Goal: Task Accomplishment & Management: Use online tool/utility

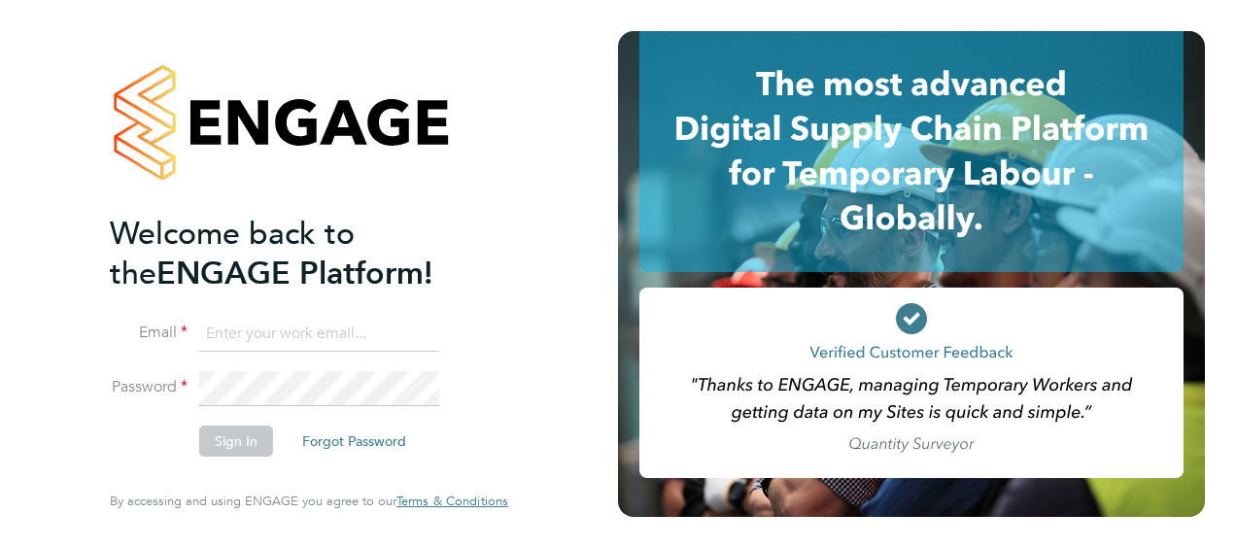
type input "lucy.north@ngbailey.co.uk"
click at [216, 440] on button "Sign In" at bounding box center [236, 441] width 74 height 31
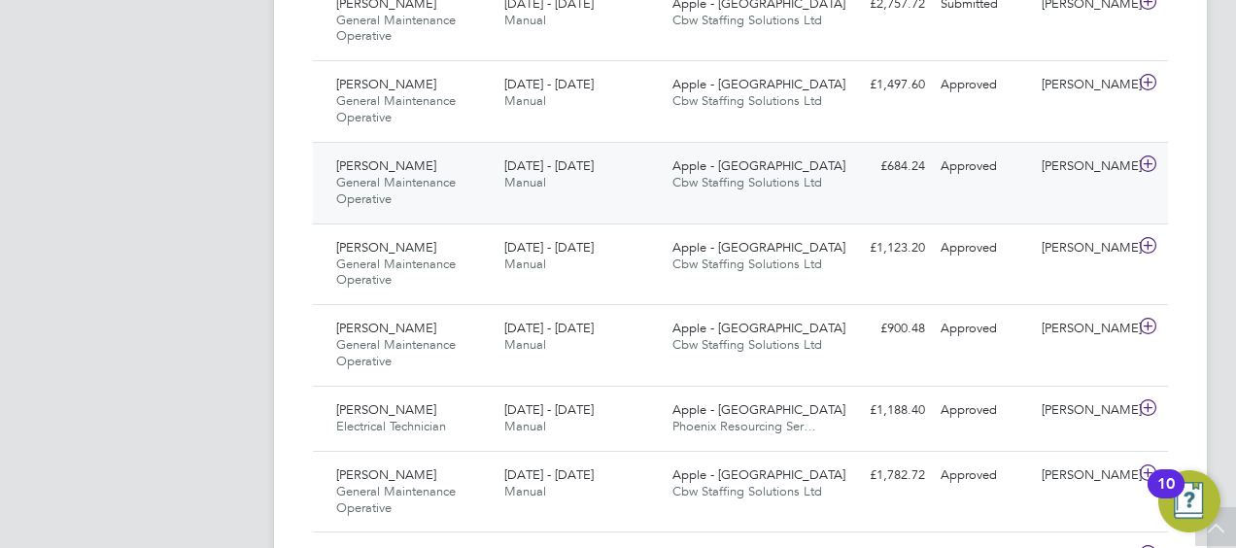
click at [366, 165] on span "[PERSON_NAME]" at bounding box center [386, 165] width 100 height 17
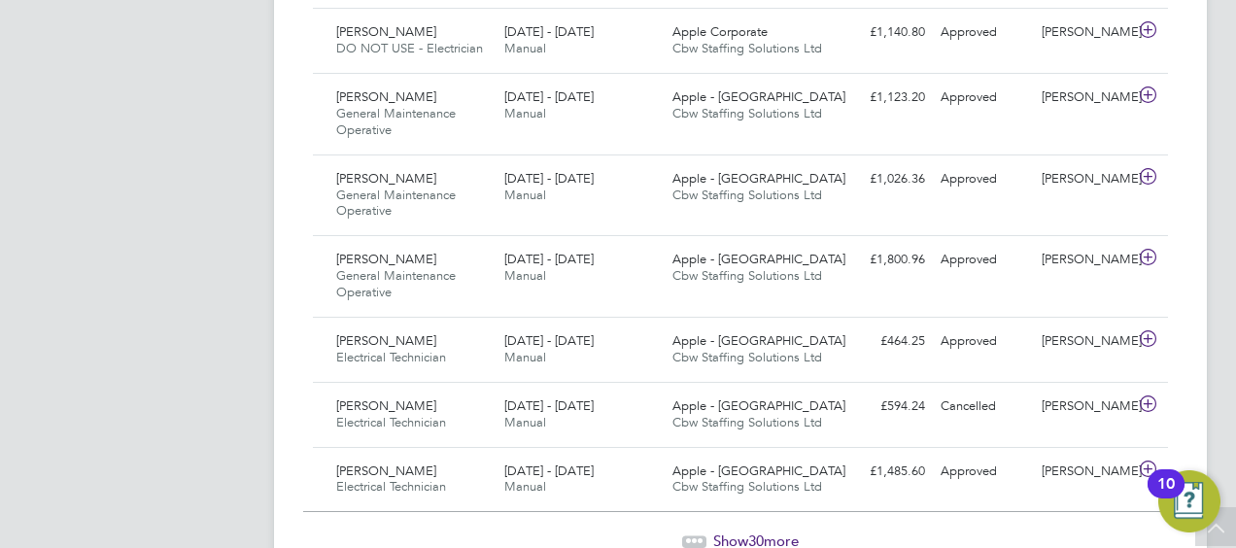
scroll to position [2622, 0]
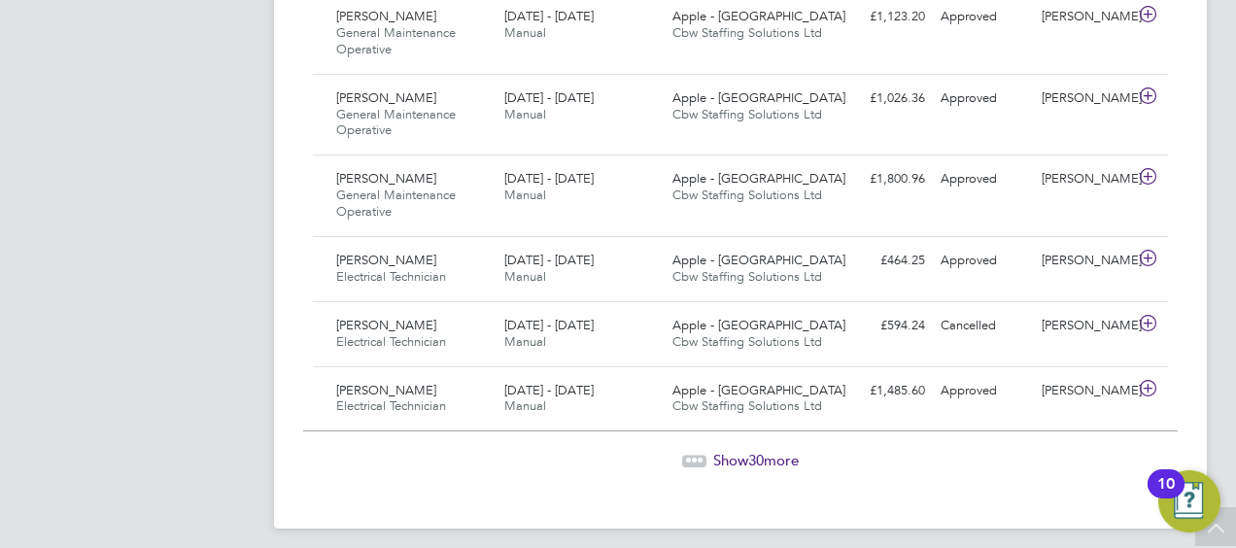
click at [725, 451] on span "Show 30 more" at bounding box center [756, 460] width 86 height 18
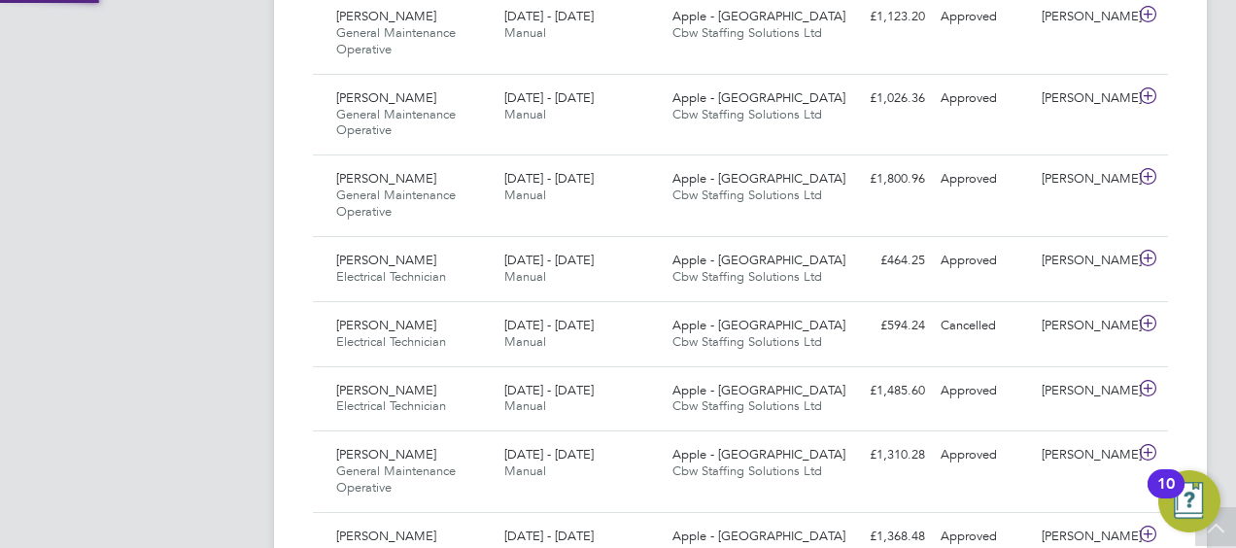
scroll to position [65, 168]
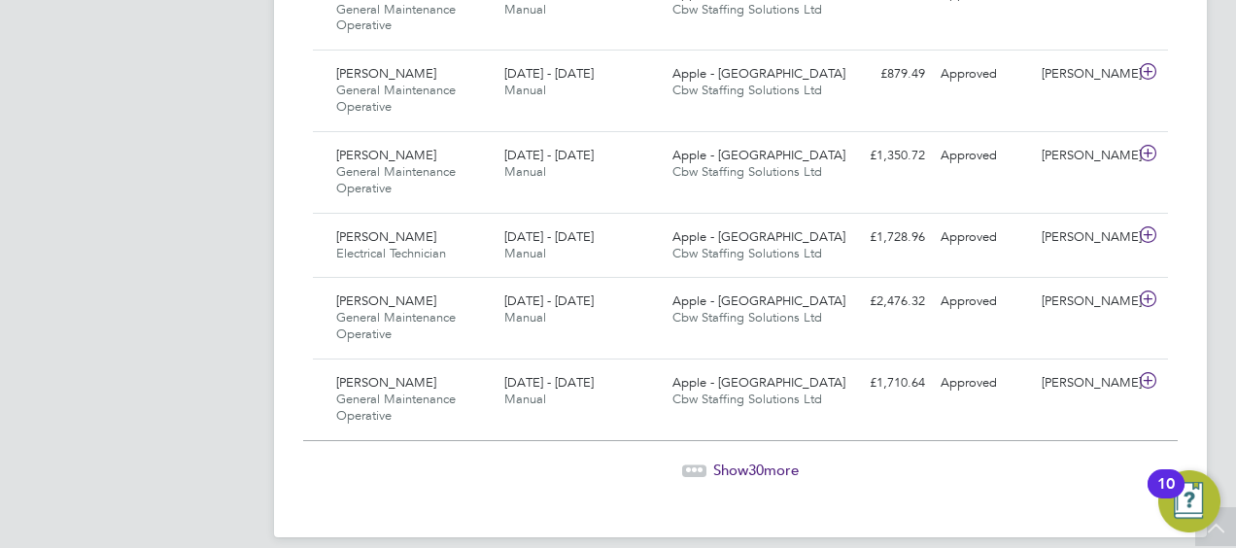
click at [719, 436] on div "Show 30 more" at bounding box center [740, 456] width 875 height 48
click at [720, 461] on span "Show 30 more" at bounding box center [756, 470] width 86 height 18
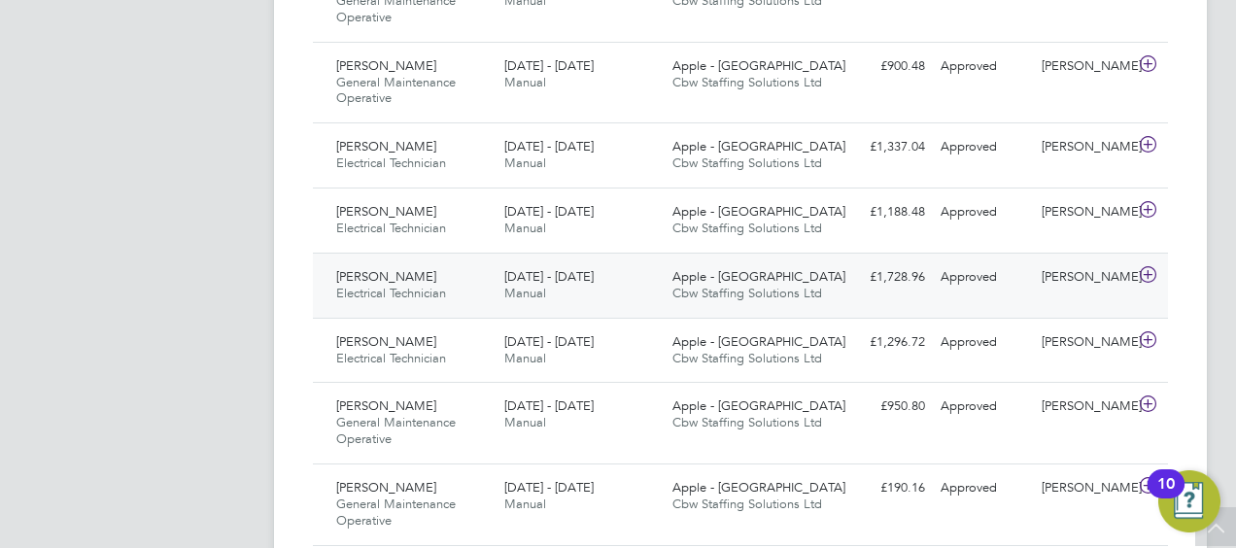
click at [362, 268] on span "[PERSON_NAME]" at bounding box center [386, 276] width 100 height 17
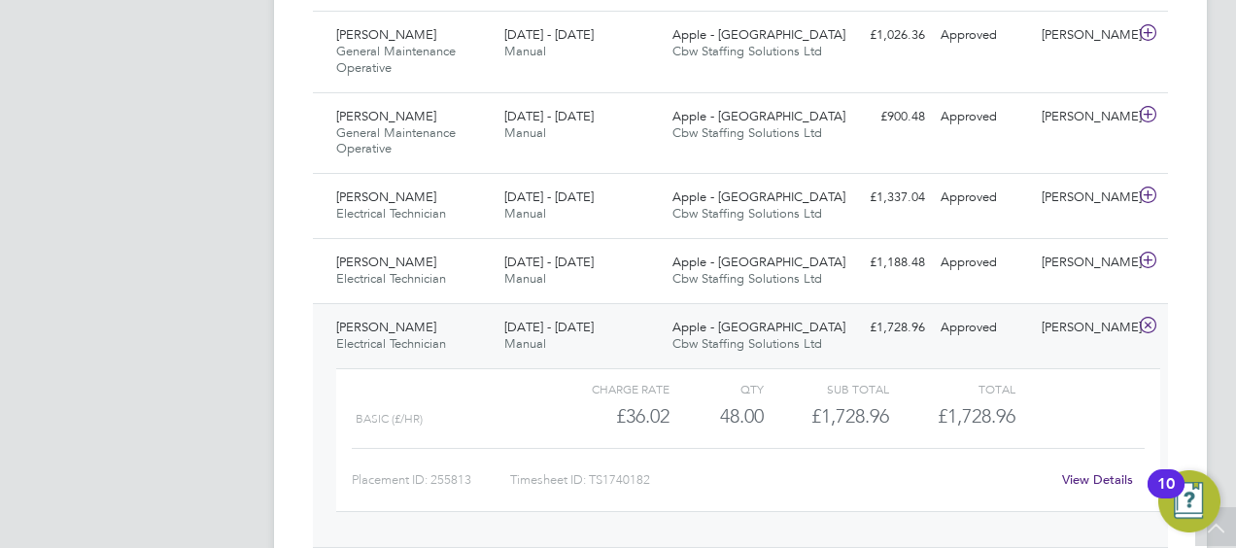
scroll to position [5631, 0]
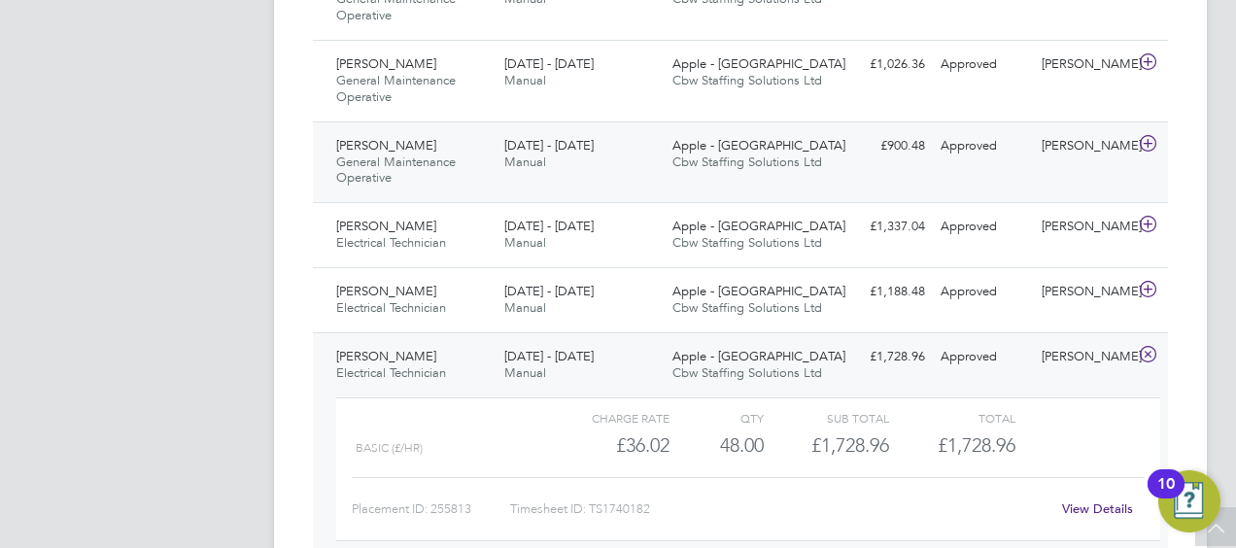
click at [358, 154] on span "General Maintenance Operative" at bounding box center [396, 170] width 120 height 33
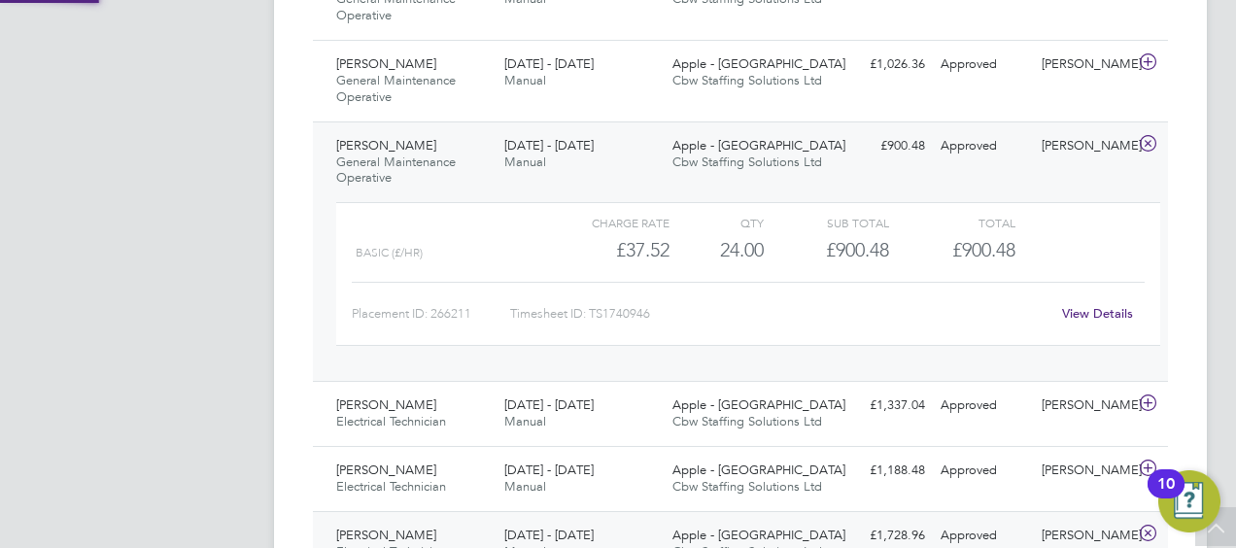
scroll to position [33, 189]
